Goal: Information Seeking & Learning: Find specific fact

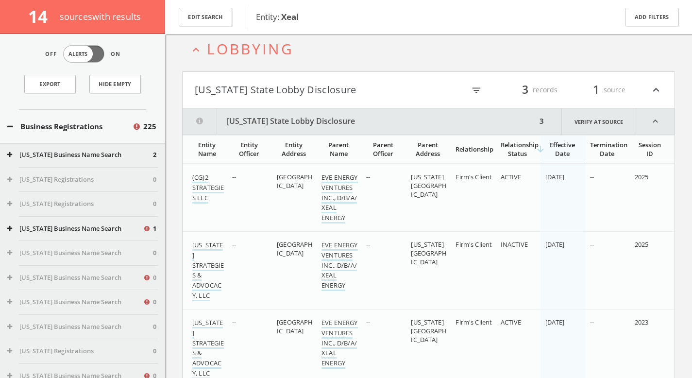
scroll to position [637, 0]
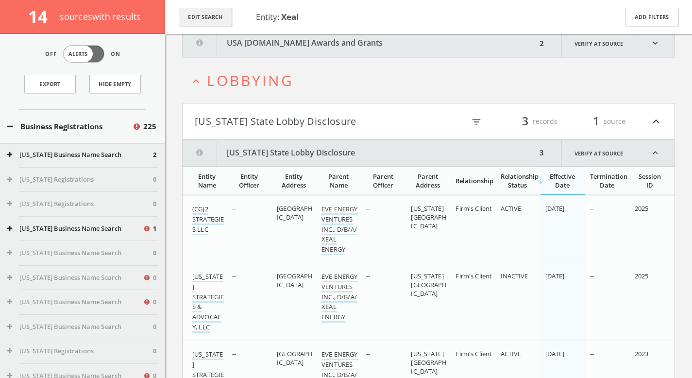
click at [228, 25] on button "Edit Search" at bounding box center [205, 17] width 53 height 19
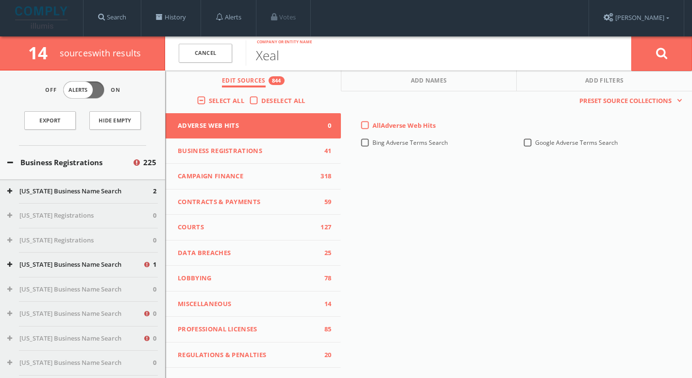
scroll to position [0, 0]
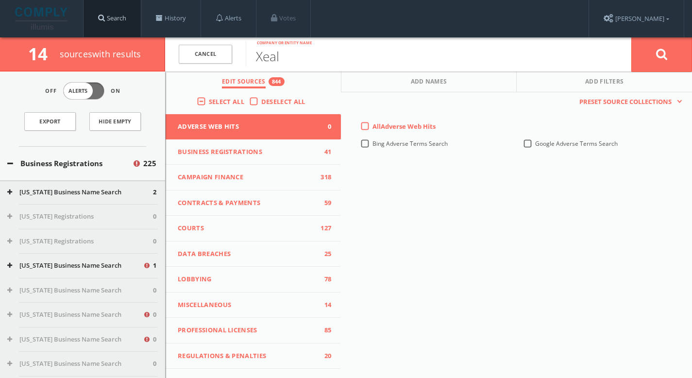
drag, startPoint x: 105, startPoint y: 13, endPoint x: 111, endPoint y: 16, distance: 6.1
click at [106, 13] on link "Search" at bounding box center [112, 18] width 57 height 37
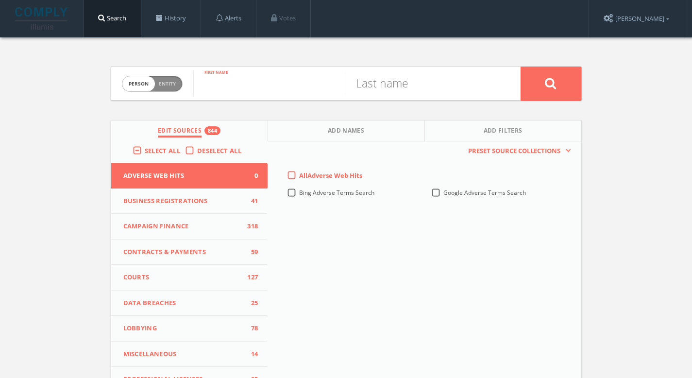
click at [284, 85] on input "text" at bounding box center [269, 83] width 152 height 25
paste input "[PERSON_NAME]"
type input "[PERSON_NAME]"
click at [463, 86] on input "text" at bounding box center [421, 83] width 152 height 25
paste input "[PERSON_NAME]"
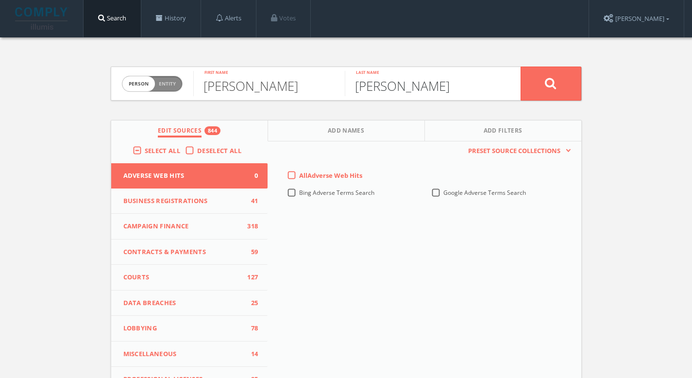
drag, startPoint x: 432, startPoint y: 85, endPoint x: 214, endPoint y: 85, distance: 218.1
click at [214, 85] on form "Person Entity person [PERSON_NAME] First name [PERSON_NAME] Last name" at bounding box center [346, 84] width 471 height 34
type input "[PERSON_NAME]"
drag, startPoint x: 327, startPoint y: 89, endPoint x: 265, endPoint y: 90, distance: 62.7
click at [265, 90] on input "[PERSON_NAME]" at bounding box center [269, 83] width 152 height 25
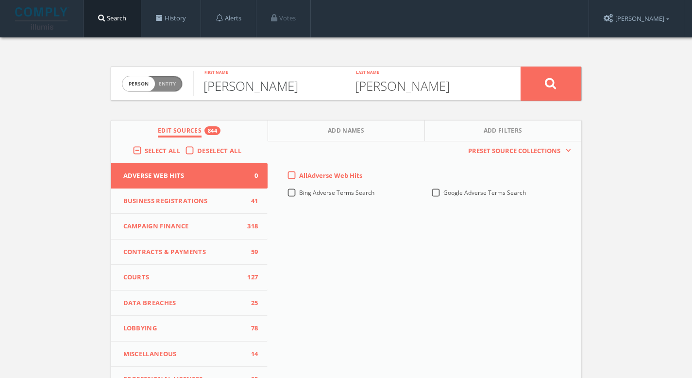
type input "[PERSON_NAME]"
click at [562, 92] on button at bounding box center [551, 84] width 61 height 34
